Goal: Information Seeking & Learning: Learn about a topic

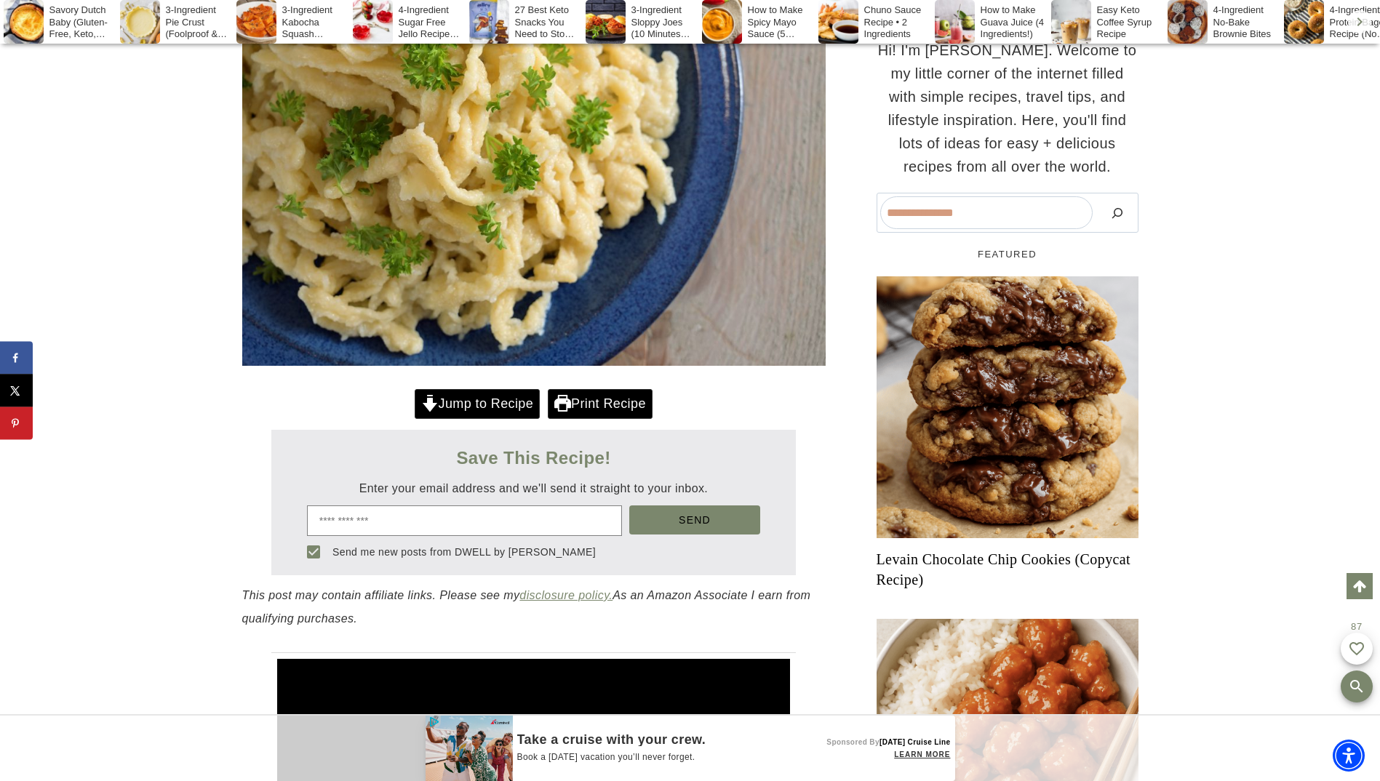
click at [481, 419] on link "Jump to Recipe" at bounding box center [477, 404] width 125 height 30
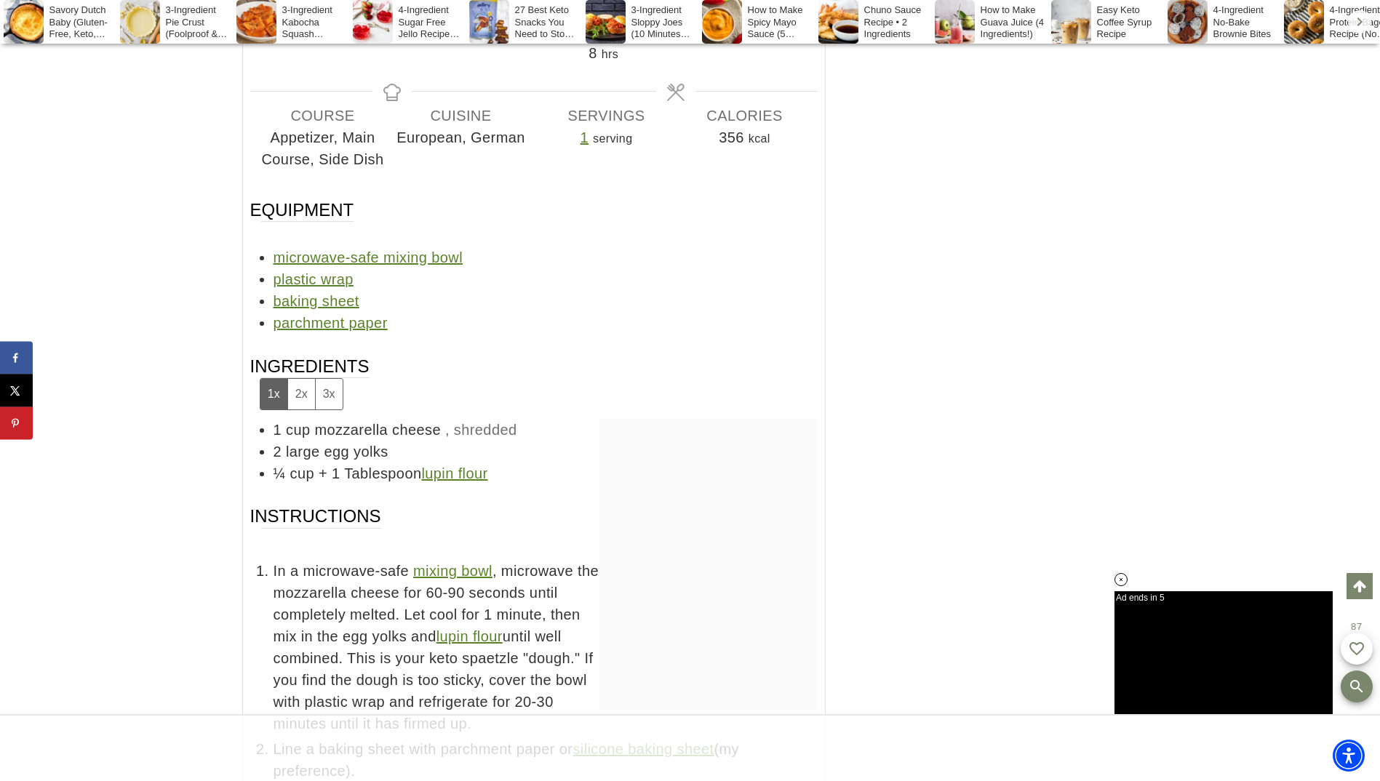
click at [469, 469] on link "lupin flour" at bounding box center [454, 474] width 66 height 16
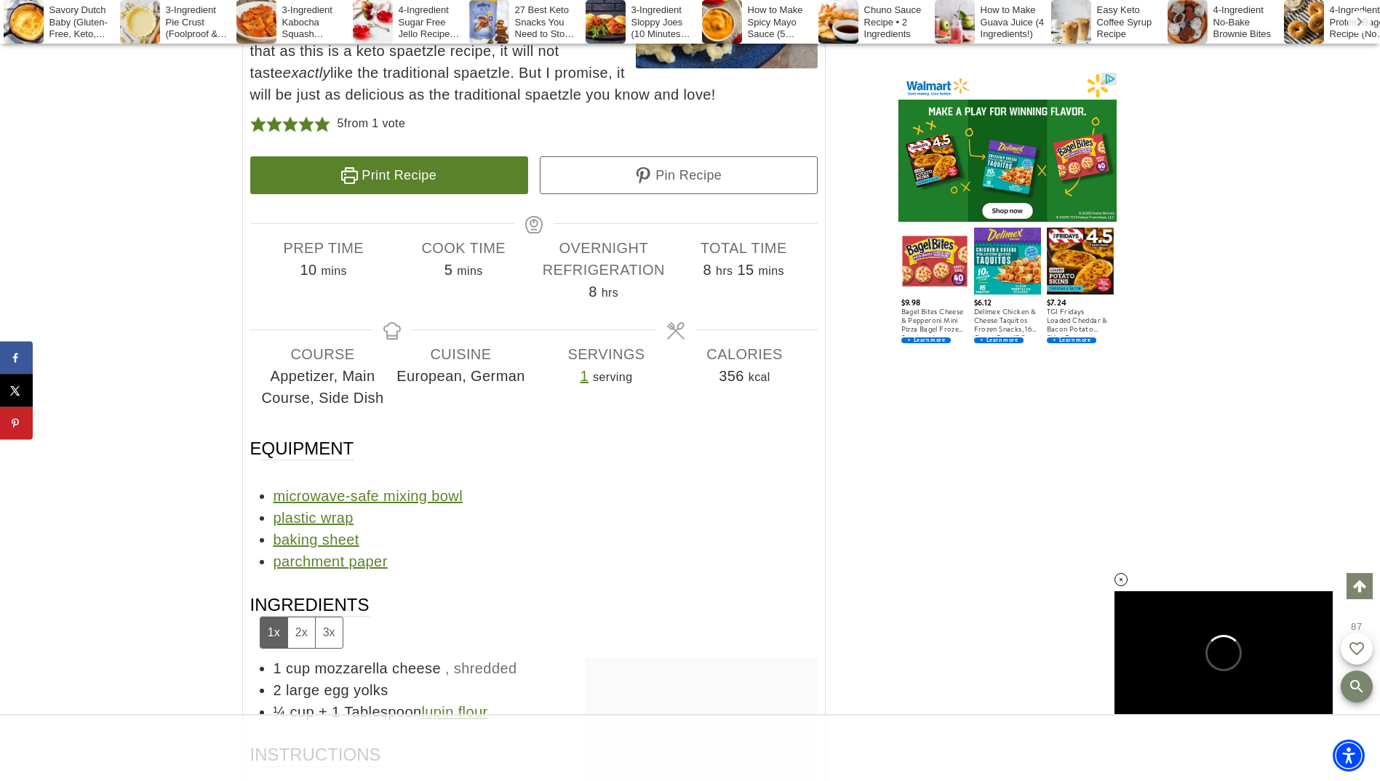
scroll to position [9955, 0]
